Goal: Information Seeking & Learning: Learn about a topic

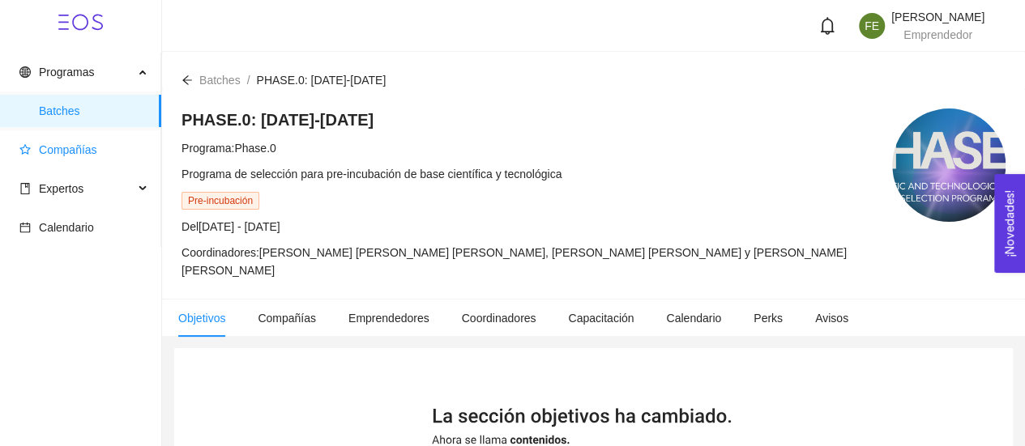
click at [91, 153] on span "Compañías" at bounding box center [68, 149] width 58 height 13
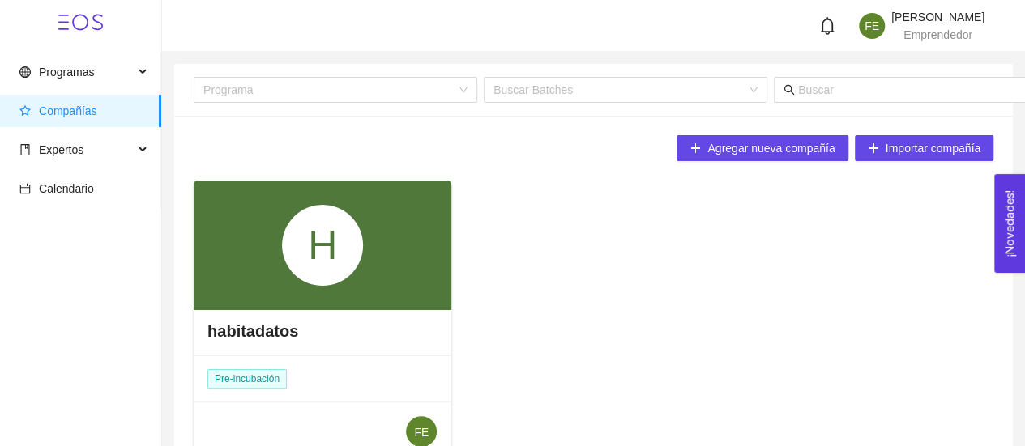
click at [373, 276] on div "H" at bounding box center [323, 246] width 258 height 130
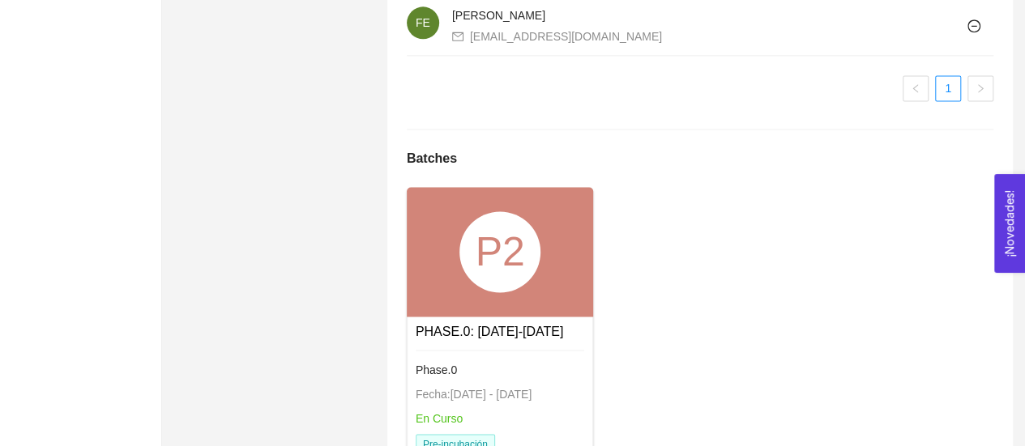
scroll to position [1240, 0]
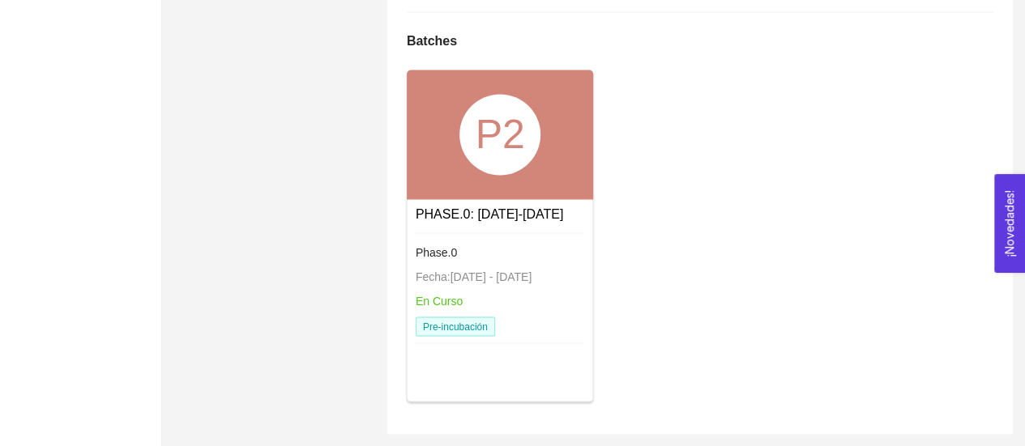
click at [446, 91] on div "P2" at bounding box center [500, 135] width 187 height 130
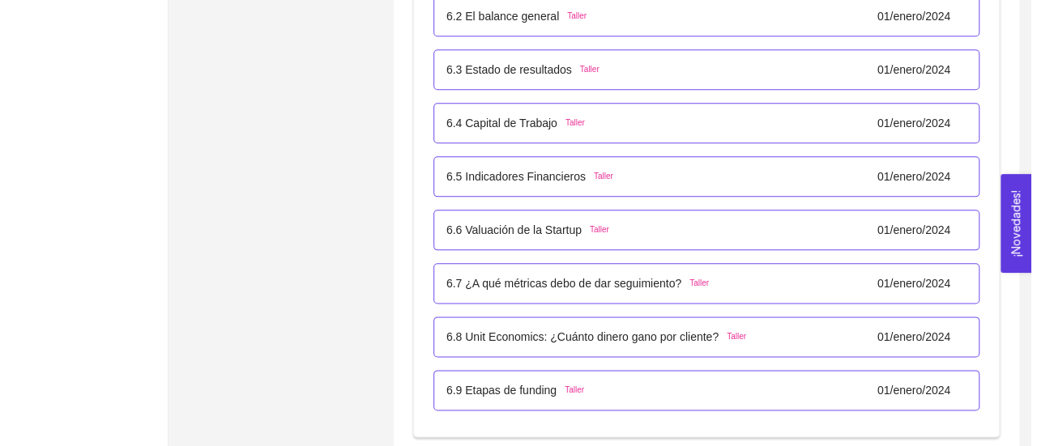
scroll to position [3945, 0]
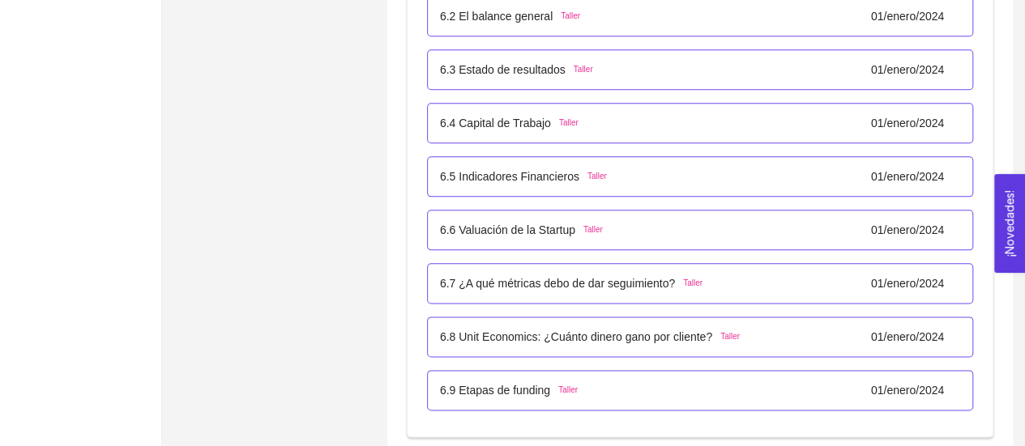
click at [521, 122] on p "6.4 Capital de Trabajo" at bounding box center [495, 123] width 111 height 18
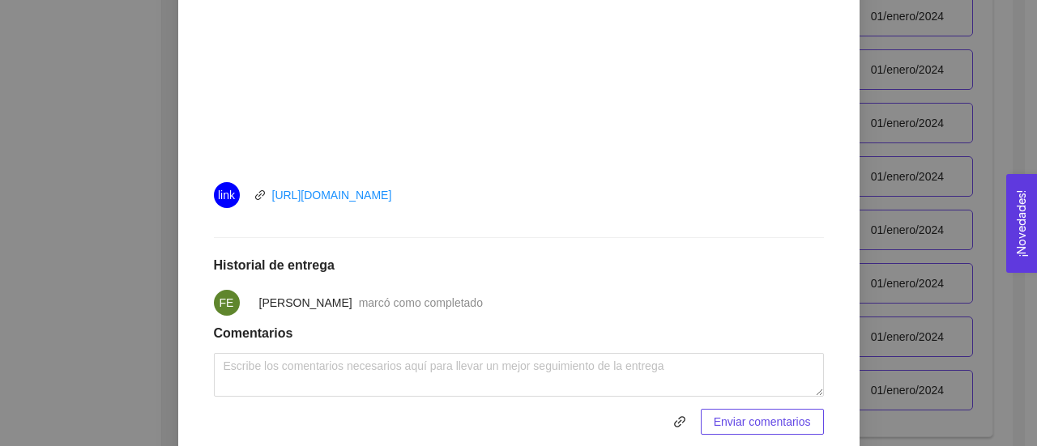
scroll to position [692, 0]
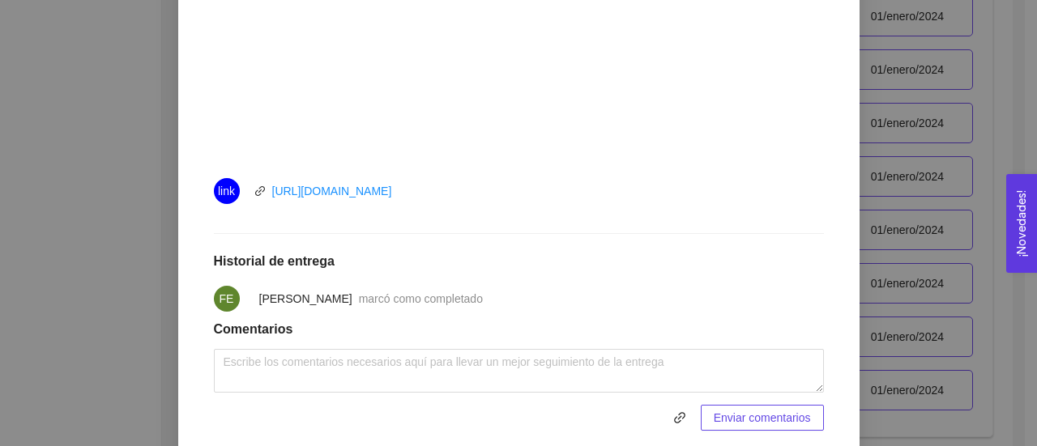
click at [143, 254] on div "6. ACCESO A RECURSO (FUNDING) El emprendedor conocerá sobre finanzas para start…" at bounding box center [518, 223] width 1037 height 446
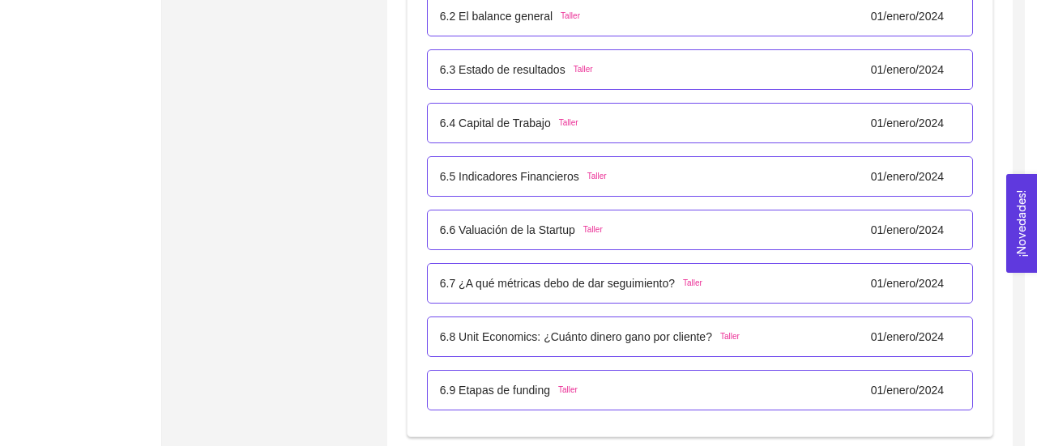
scroll to position [666, 0]
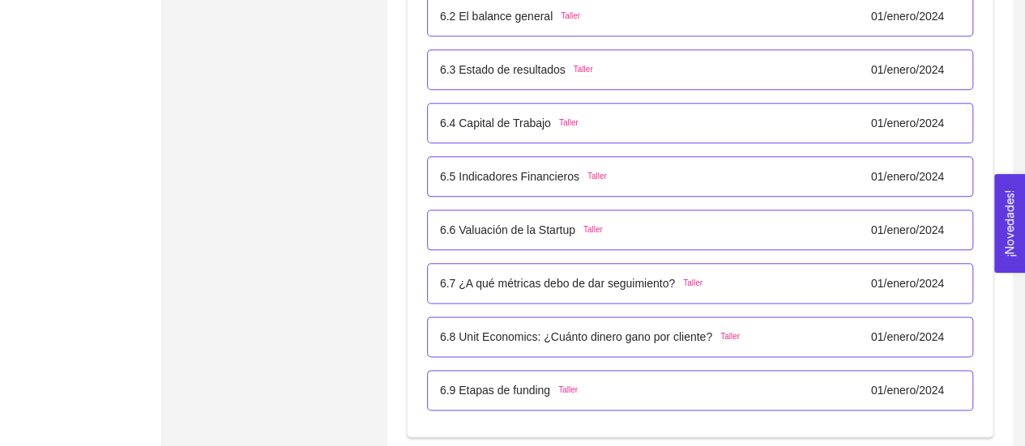
click at [537, 225] on p "6.6 Valuación de la Startup" at bounding box center [507, 230] width 135 height 18
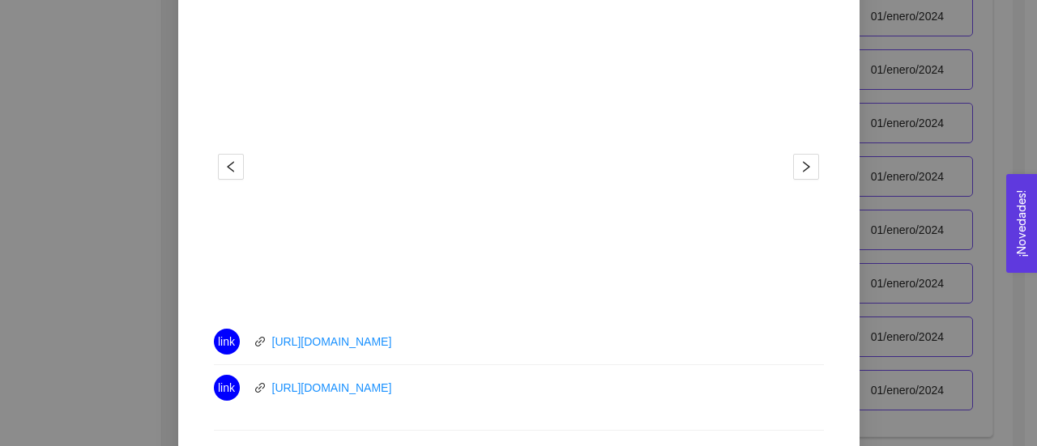
scroll to position [506, 0]
click at [338, 393] on link "[URL][DOMAIN_NAME]" at bounding box center [332, 391] width 120 height 13
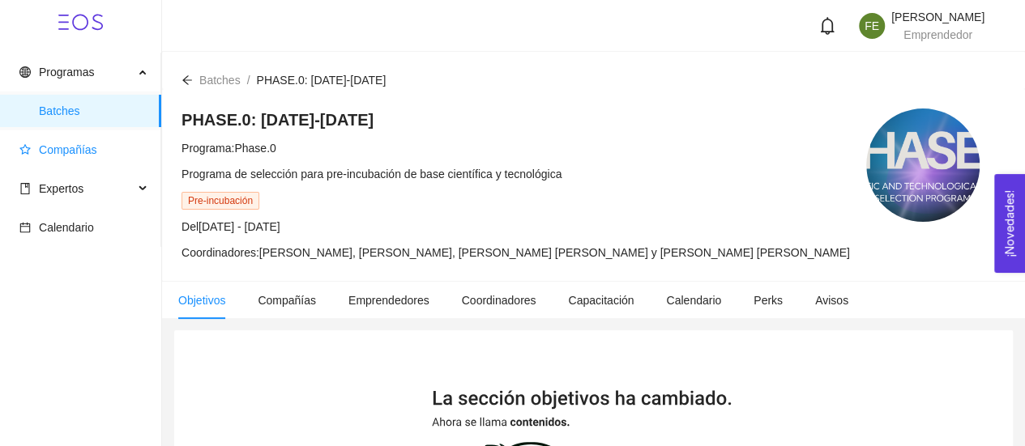
click at [68, 148] on span "Compañías" at bounding box center [68, 149] width 58 height 13
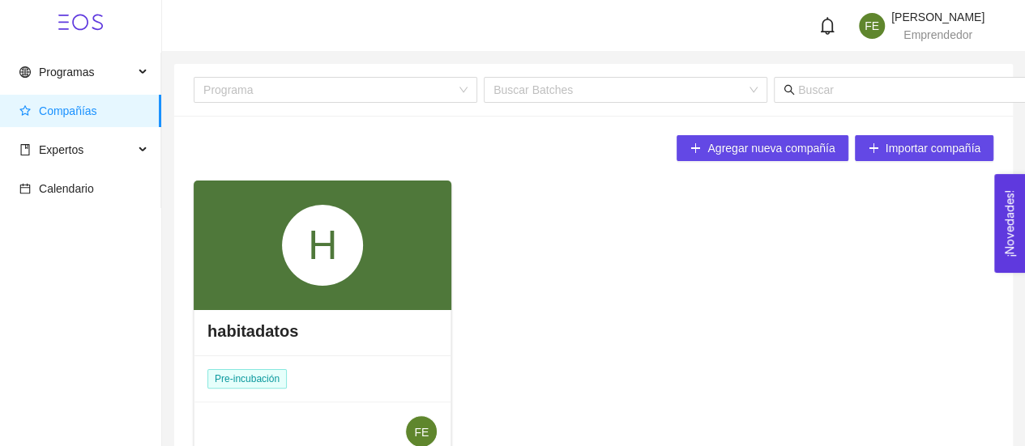
click at [358, 301] on div "H" at bounding box center [323, 246] width 258 height 130
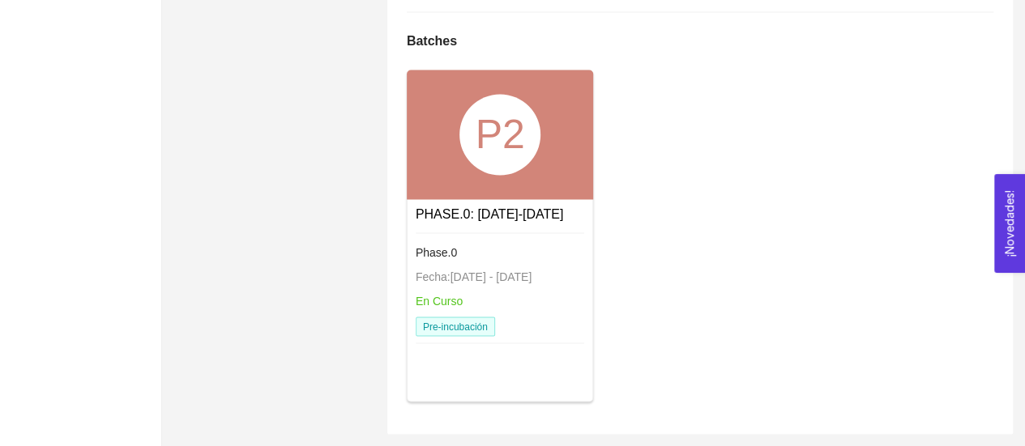
click at [522, 173] on div "P2" at bounding box center [499, 134] width 81 height 81
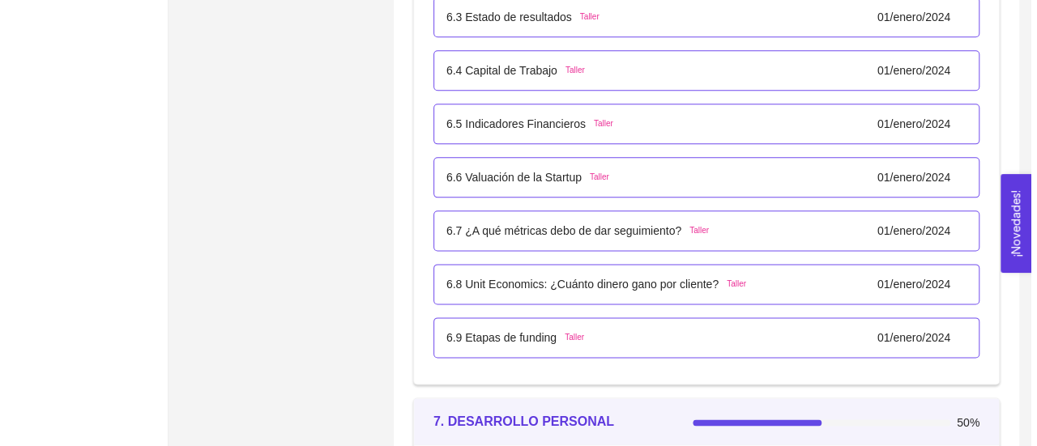
scroll to position [4008, 0]
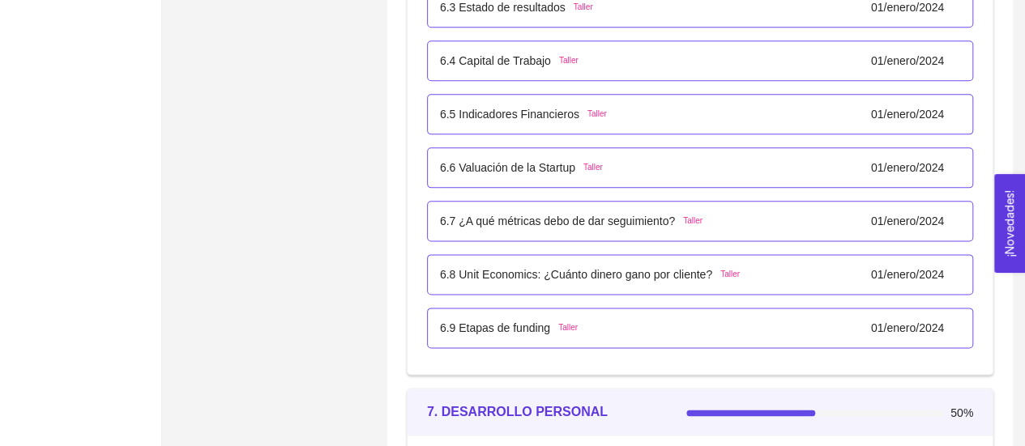
click at [515, 161] on p "6.6 Valuación de la Startup" at bounding box center [507, 168] width 135 height 18
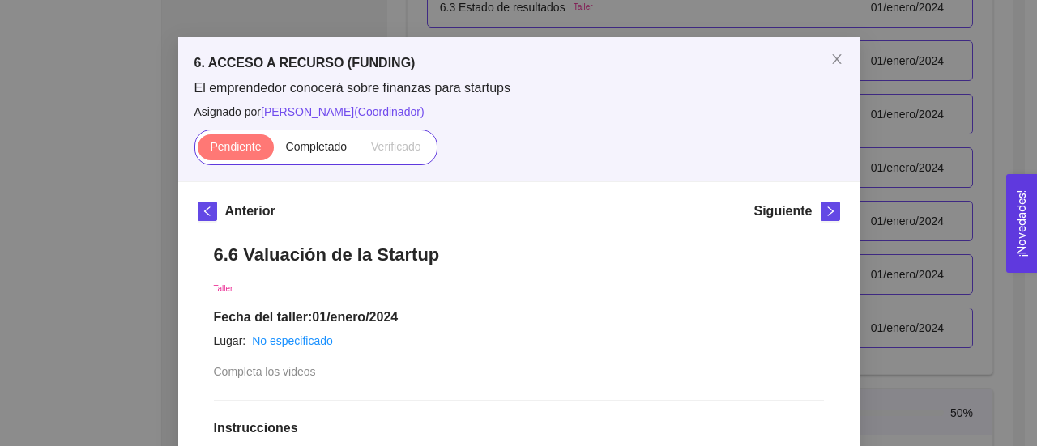
scroll to position [36, 0]
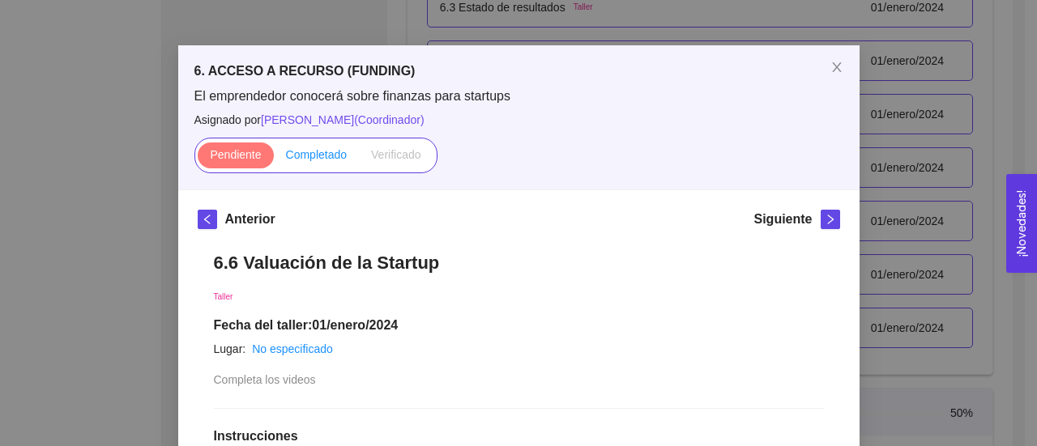
click at [303, 157] on span "Completado" at bounding box center [317, 154] width 62 height 13
click at [274, 159] on input "Completado" at bounding box center [274, 159] width 0 height 0
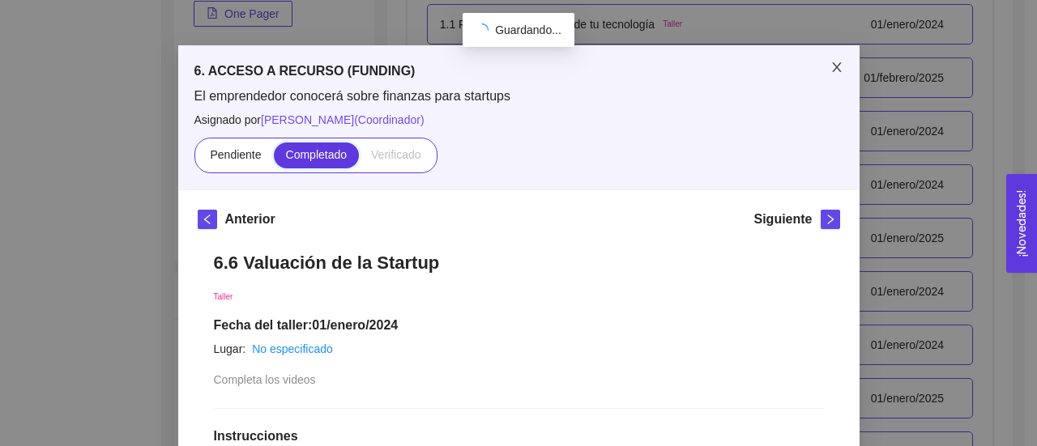
scroll to position [4008, 0]
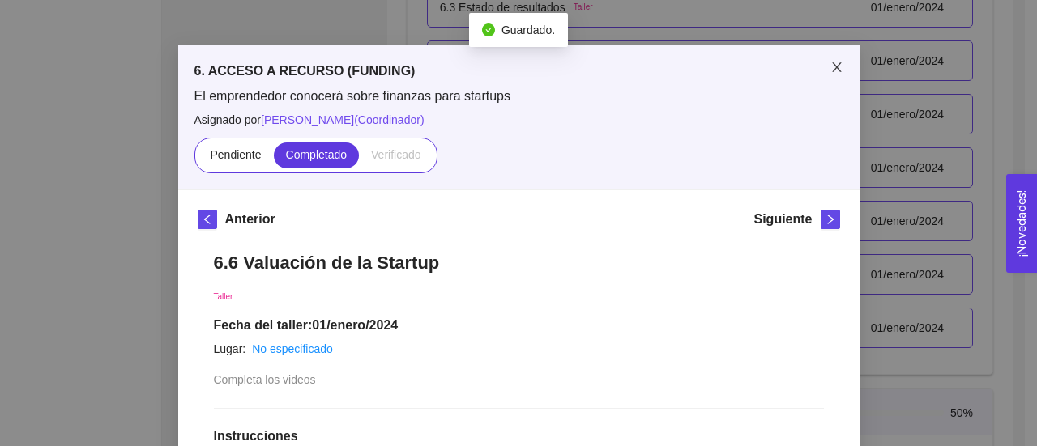
click at [831, 72] on icon "close" at bounding box center [836, 67] width 13 height 13
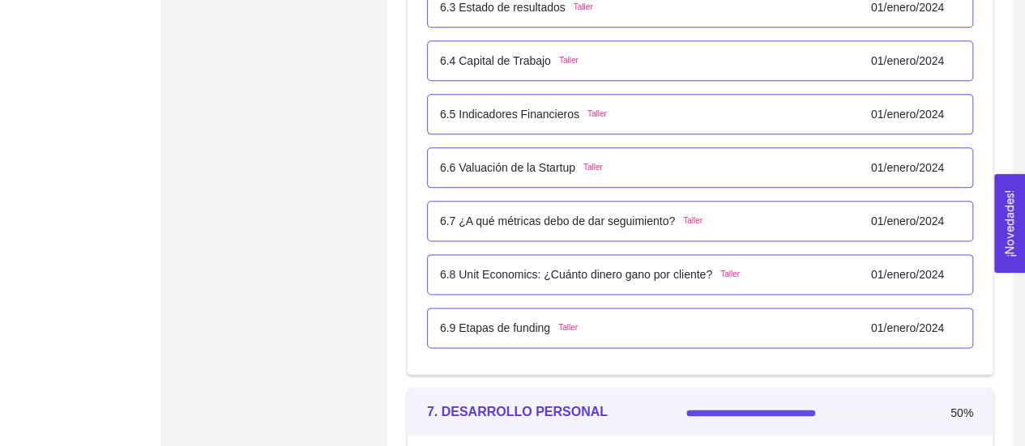
click at [548, 223] on p "6.7 ¿A qué métricas debo de dar seguimiento?" at bounding box center [557, 221] width 235 height 18
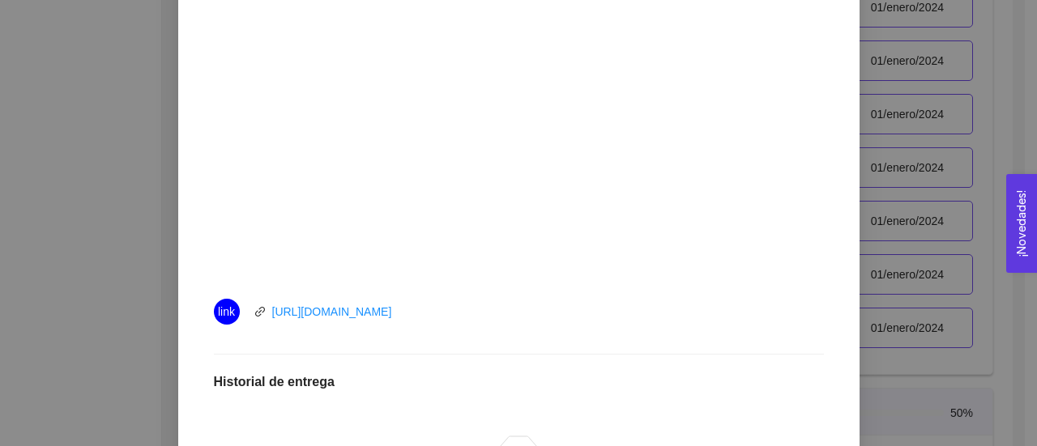
scroll to position [531, 0]
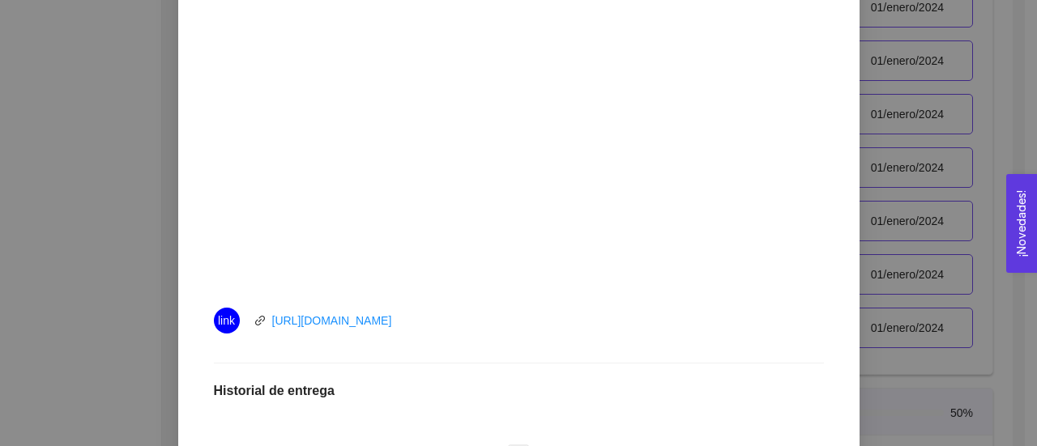
click at [122, 271] on div "6. ACCESO A RECURSO (FUNDING) El emprendedor conocerá sobre finanzas para start…" at bounding box center [518, 223] width 1037 height 446
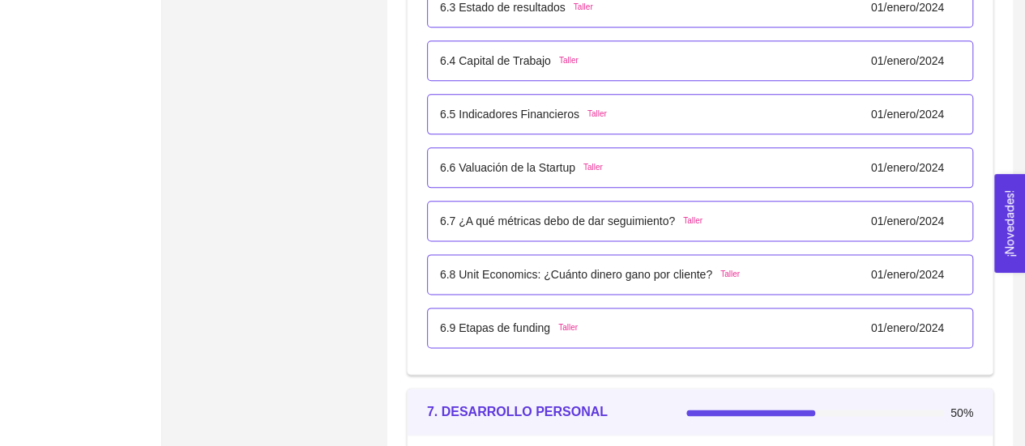
click at [507, 226] on div "6.7 ¿A qué métricas debo de dar seguimiento? Taller 01/enero/2024" at bounding box center [700, 221] width 546 height 41
click at [507, 212] on p "6.7 ¿A qué métricas debo de dar seguimiento?" at bounding box center [557, 221] width 235 height 18
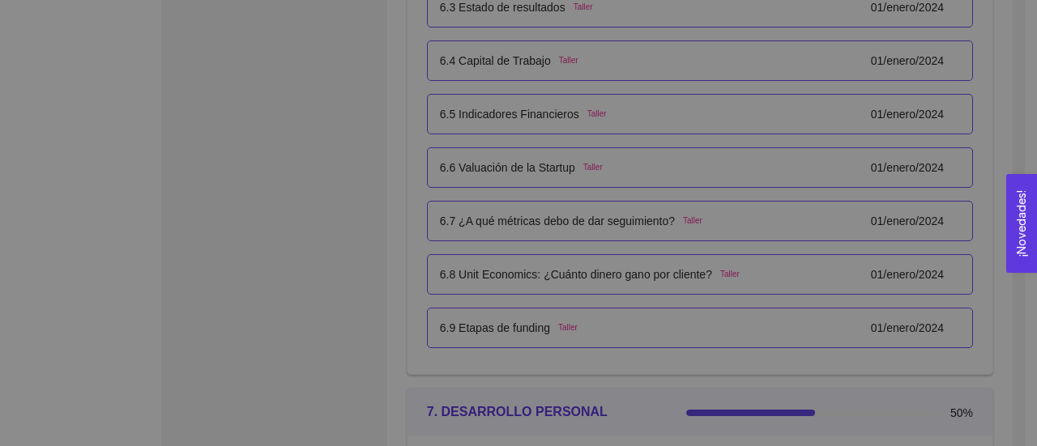
scroll to position [37, 0]
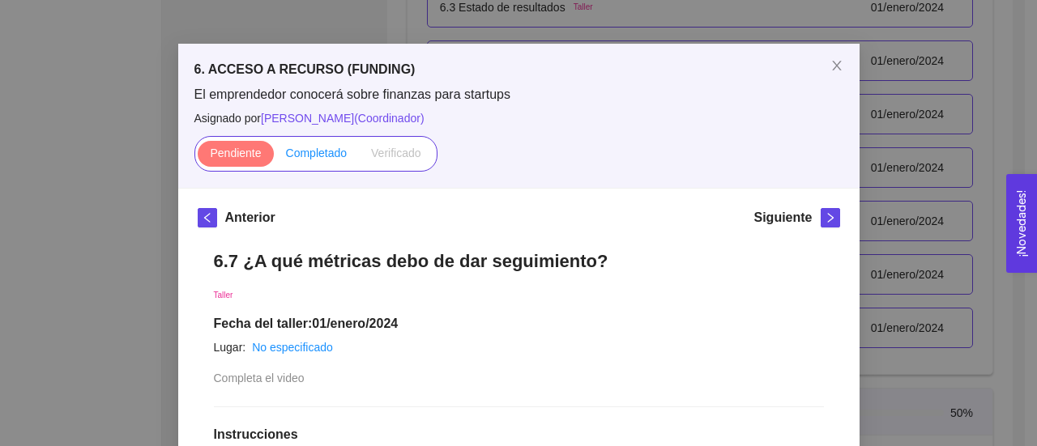
click at [311, 152] on span "Completado" at bounding box center [317, 153] width 62 height 13
click at [274, 157] on input "Completado" at bounding box center [274, 157] width 0 height 0
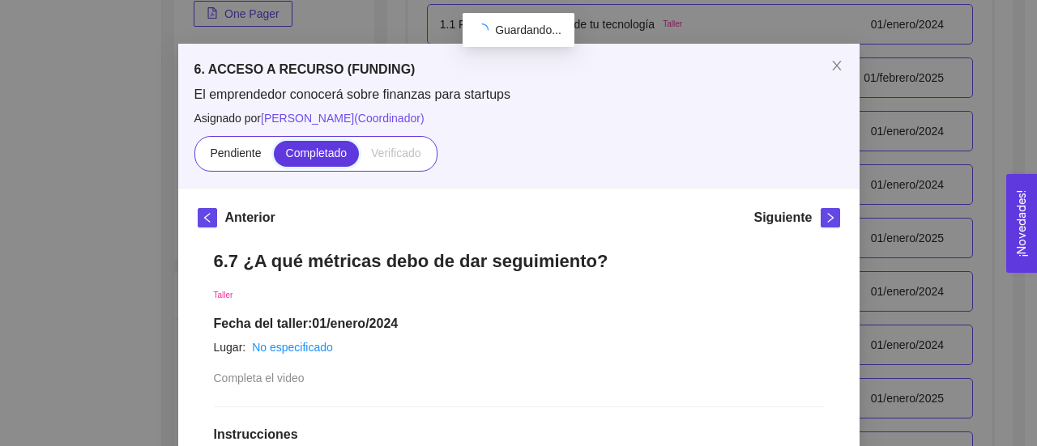
scroll to position [4008, 0]
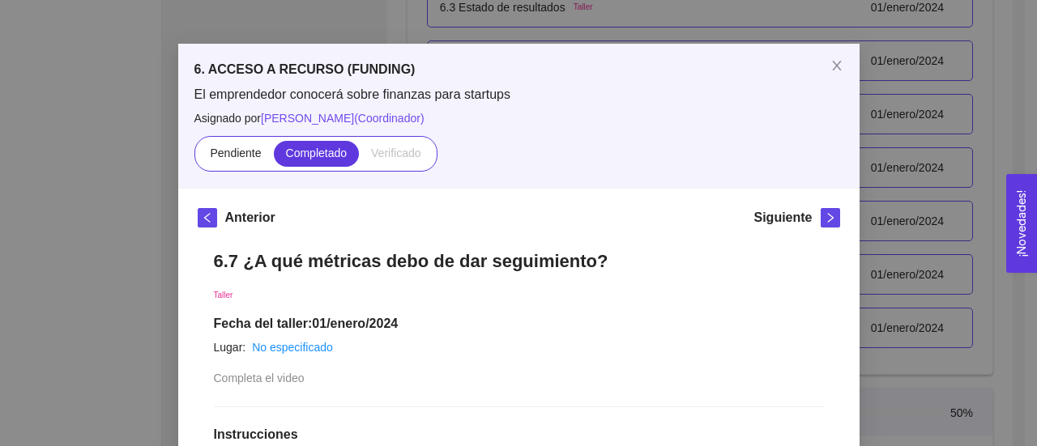
click at [137, 221] on div "6. ACCESO A RECURSO (FUNDING) El emprendedor conocerá sobre finanzas para start…" at bounding box center [518, 223] width 1037 height 446
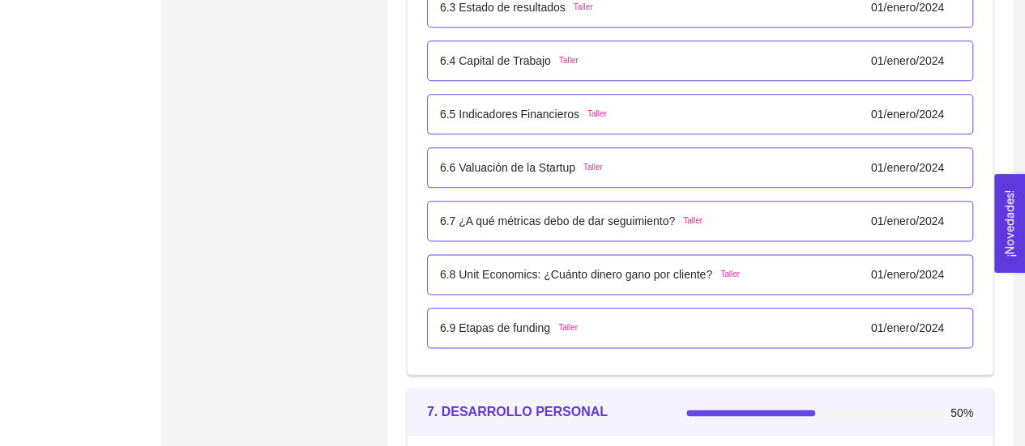
click at [600, 268] on p "6.8 Unit Economics: ¿Cuánto dinero gano por cliente?" at bounding box center [576, 275] width 272 height 18
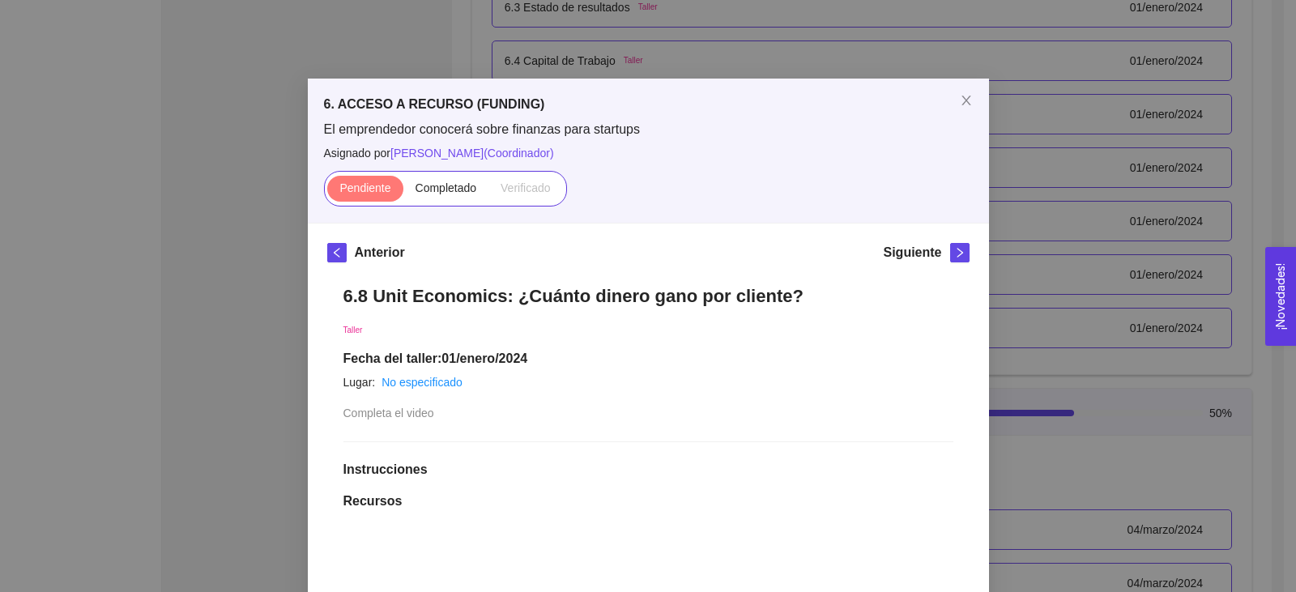
scroll to position [0, 0]
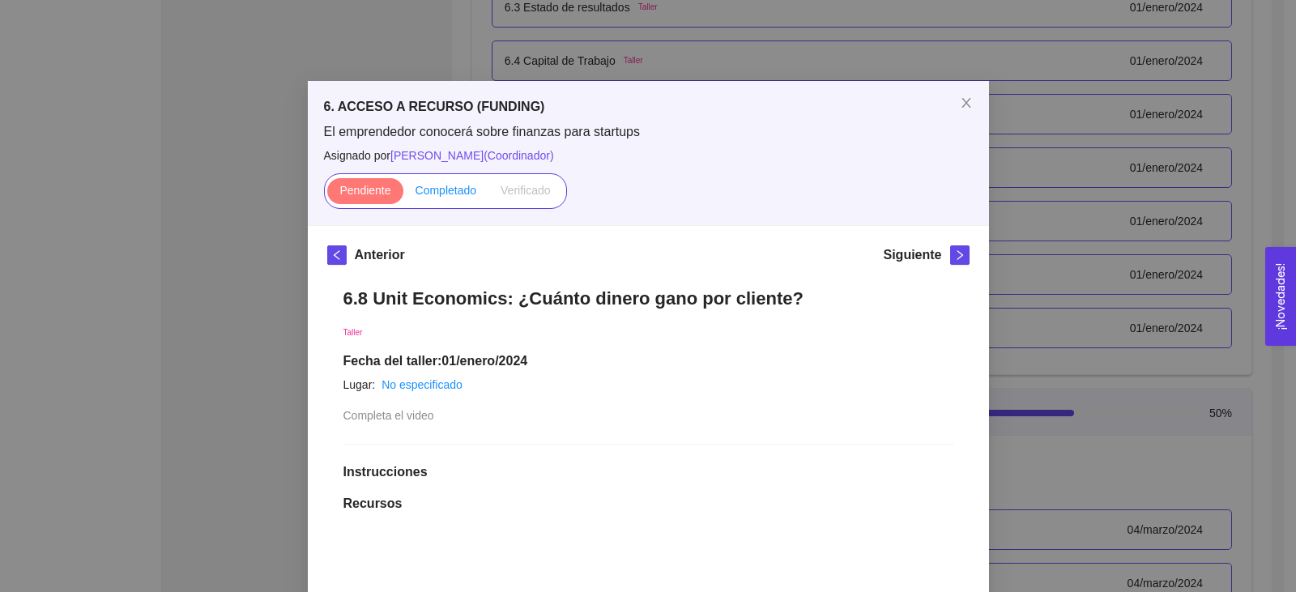
click at [432, 190] on span "Completado" at bounding box center [447, 190] width 62 height 13
click at [403, 194] on input "Completado" at bounding box center [403, 194] width 0 height 0
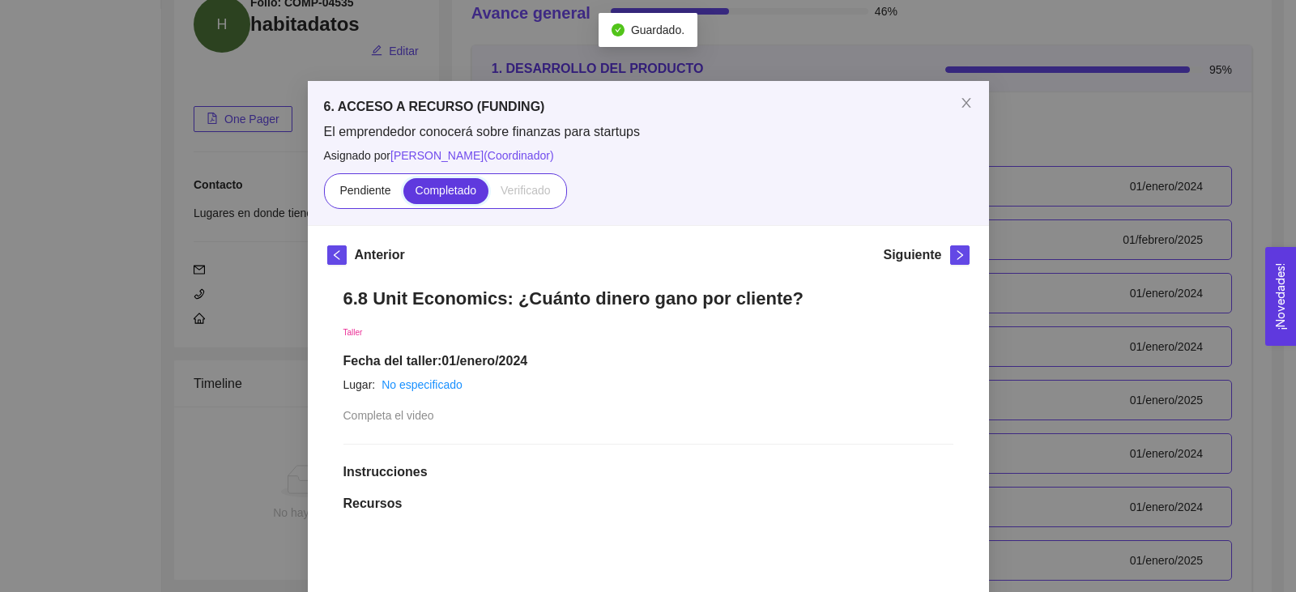
scroll to position [4008, 0]
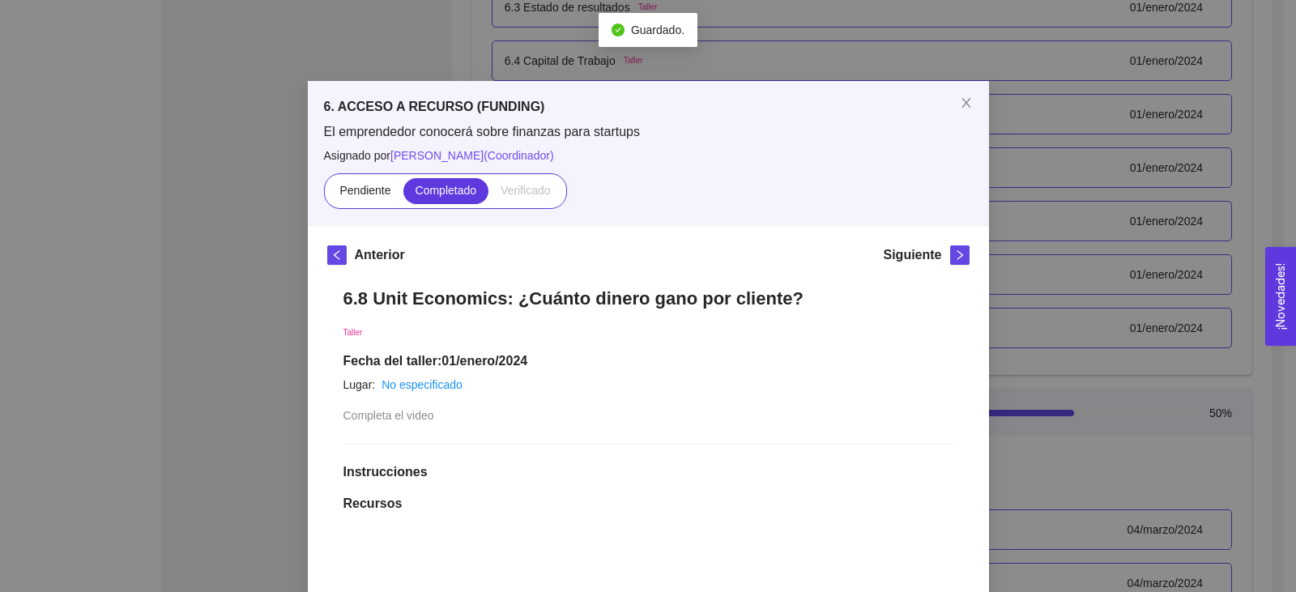
click at [121, 343] on div "6. ACCESO A RECURSO (FUNDING) El emprendedor conocerá sobre finanzas para start…" at bounding box center [648, 296] width 1296 height 592
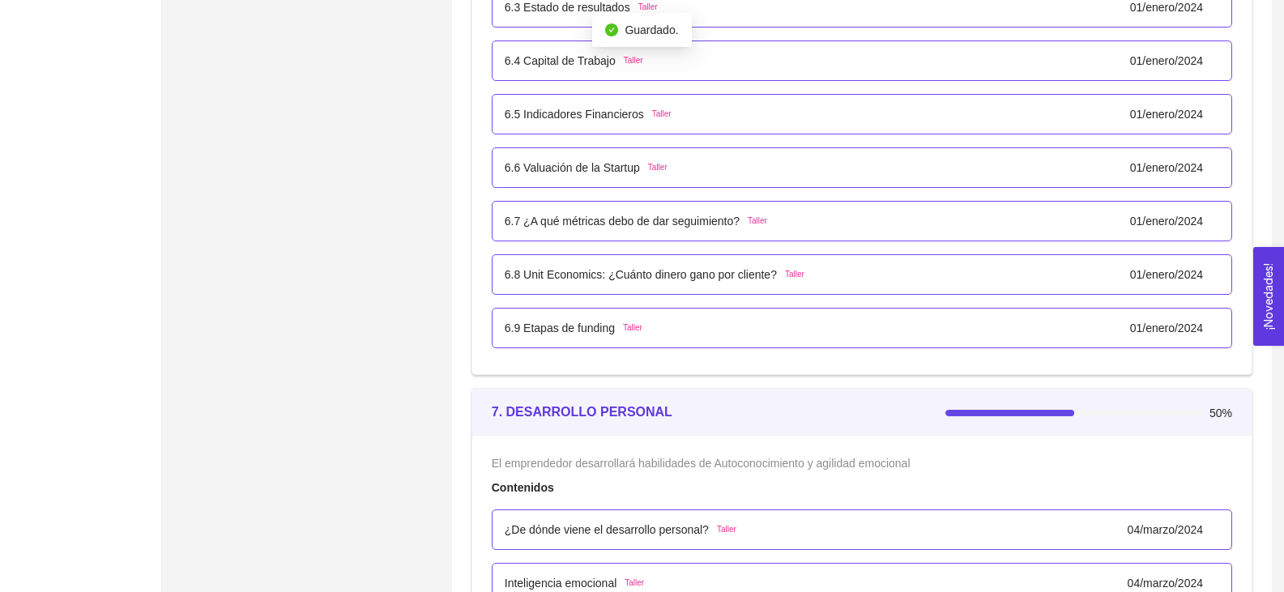
click at [565, 327] on p "6.9 Etapas de funding" at bounding box center [560, 328] width 110 height 18
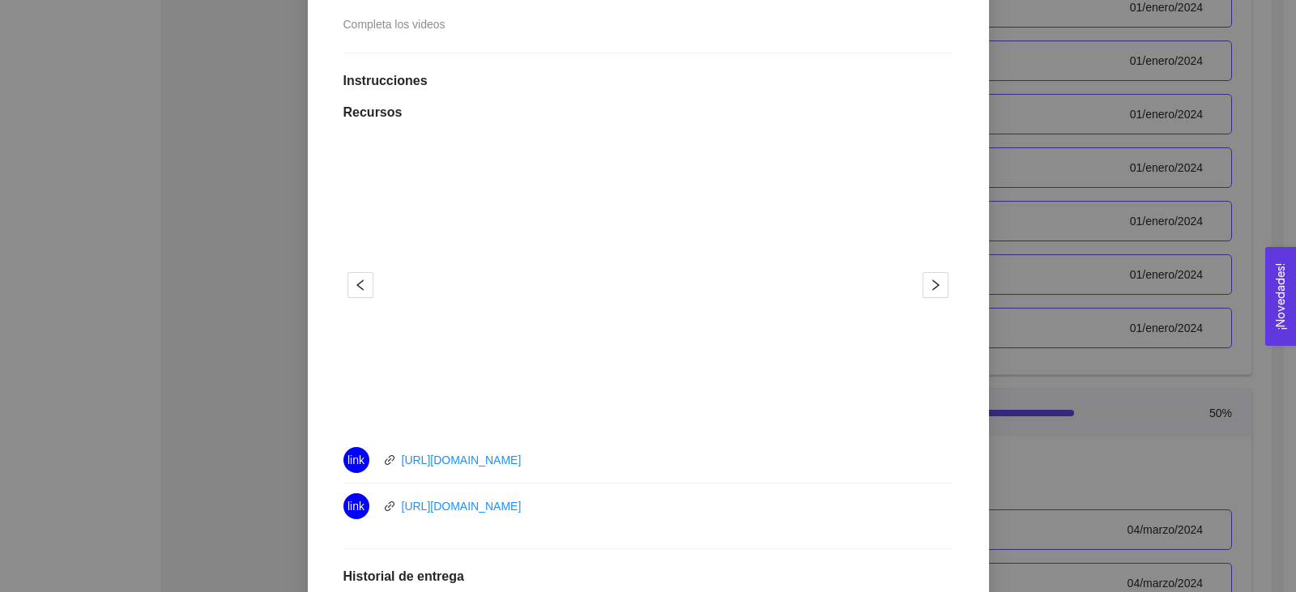
scroll to position [389, 0]
click at [501, 446] on link "https://youtu.be/iy4CBoWwj4k" at bounding box center [462, 508] width 120 height 13
